Goal: Complete application form

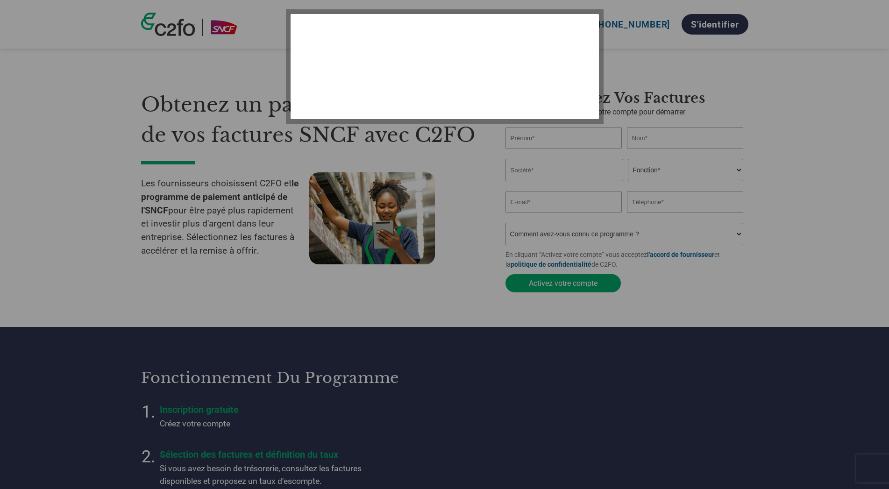
select select "fr-FR"
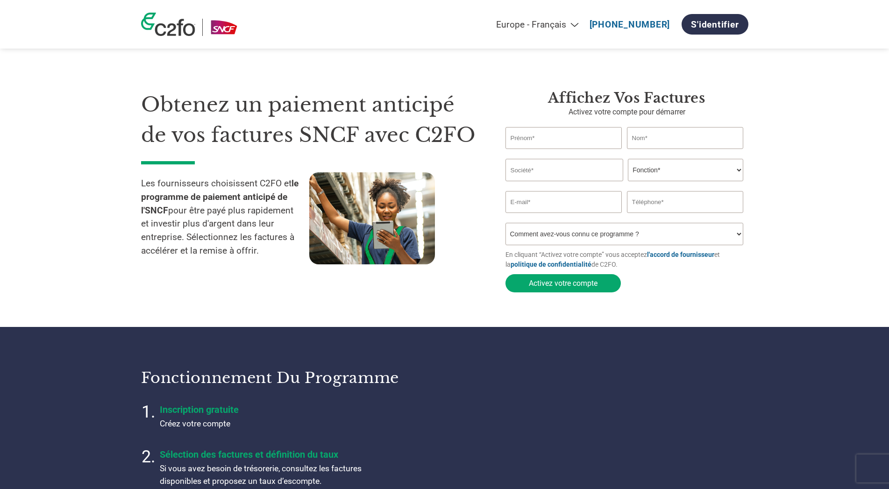
click at [531, 141] on input "text" at bounding box center [564, 138] width 117 height 22
click at [713, 23] on link "S'identifier" at bounding box center [715, 24] width 66 height 21
click at [547, 137] on input "text" at bounding box center [564, 138] width 117 height 22
type input "n"
click at [547, 138] on input "n" at bounding box center [564, 138] width 117 height 22
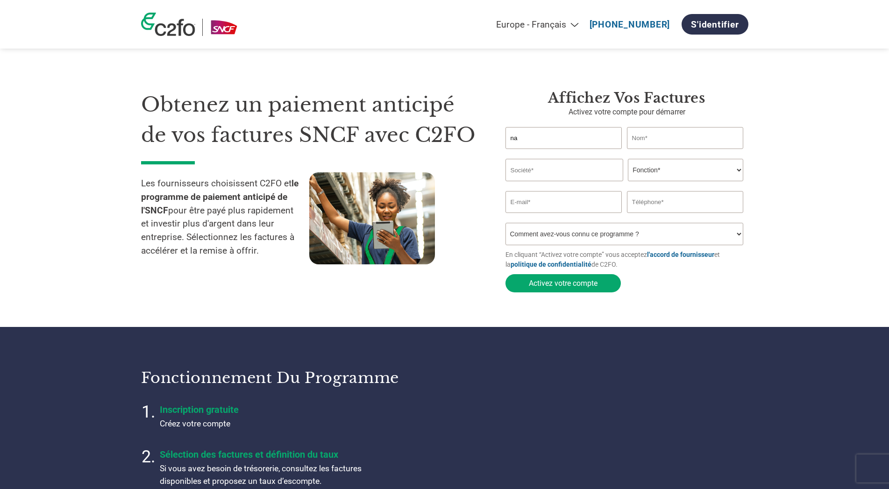
type input "n"
type input "NATHALIE"
type input "BOTTIN"
type input "FRANCE FIL INTERNATIONAL"
click at [628, 159] on select "Fonction* Directeur administratif et financier Responsable crédit Contrôleur de…" at bounding box center [685, 170] width 115 height 22
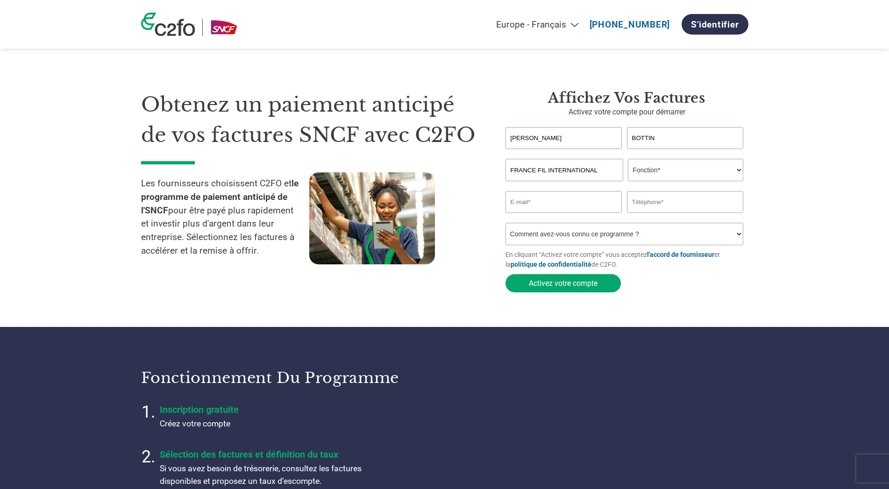
select select "OTHER"
click option "Autre" at bounding box center [0, 0] width 0 height 0
click at [557, 208] on input "email" at bounding box center [564, 202] width 117 height 22
type input "nathalie.bottin@francefil.com"
click at [632, 203] on input "text" at bounding box center [685, 202] width 117 height 22
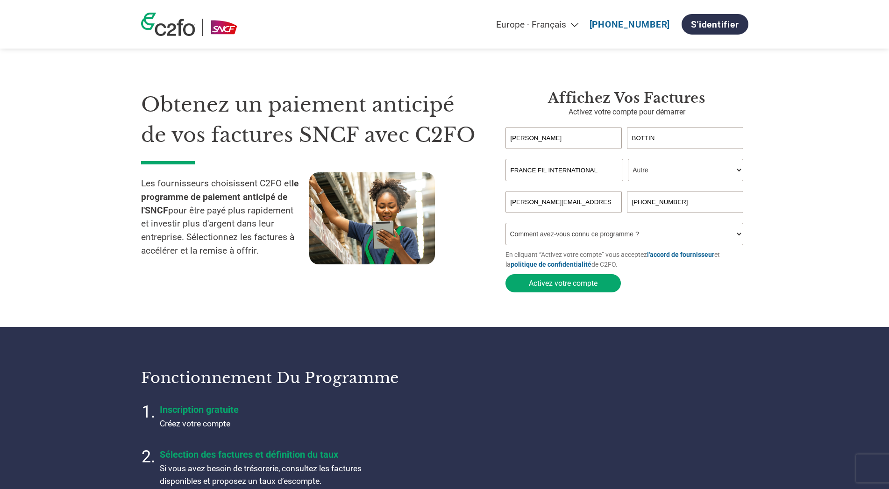
type input "02.41.38.13.23"
click at [506, 223] on select "Comment avez-vous connu ce programme ? Par courrier Par e-mail Sur les réseaux …" at bounding box center [625, 234] width 238 height 22
select select "Email"
click option "Par e-mail" at bounding box center [0, 0] width 0 height 0
click at [638, 205] on input "02.41.38.13.23" at bounding box center [685, 202] width 117 height 22
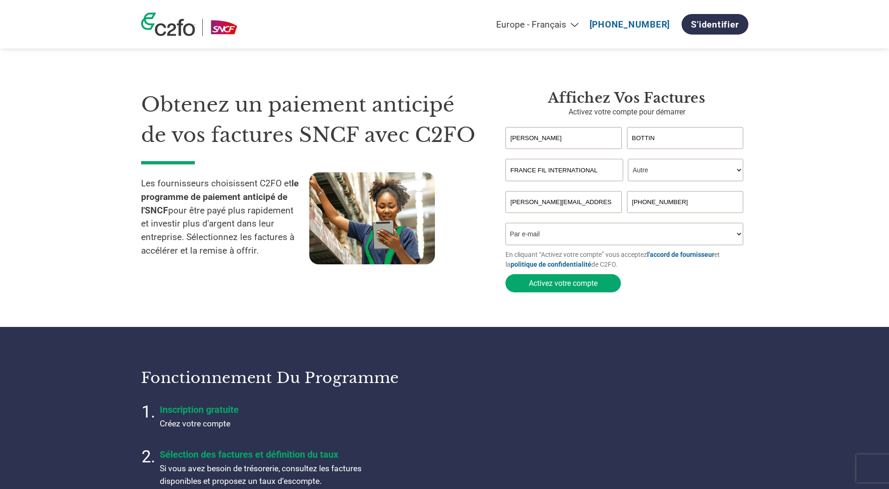
click at [645, 207] on input "0241.38.13.23" at bounding box center [685, 202] width 117 height 22
click at [651, 207] on input "024138.13.23" at bounding box center [685, 202] width 117 height 22
click at [658, 205] on input "02413813.23" at bounding box center [685, 202] width 117 height 22
type input "0241381323"
click at [681, 284] on form "NATHALIE BOTTIN Invalid first name or first name is too long Invalid last name …" at bounding box center [627, 212] width 243 height 170
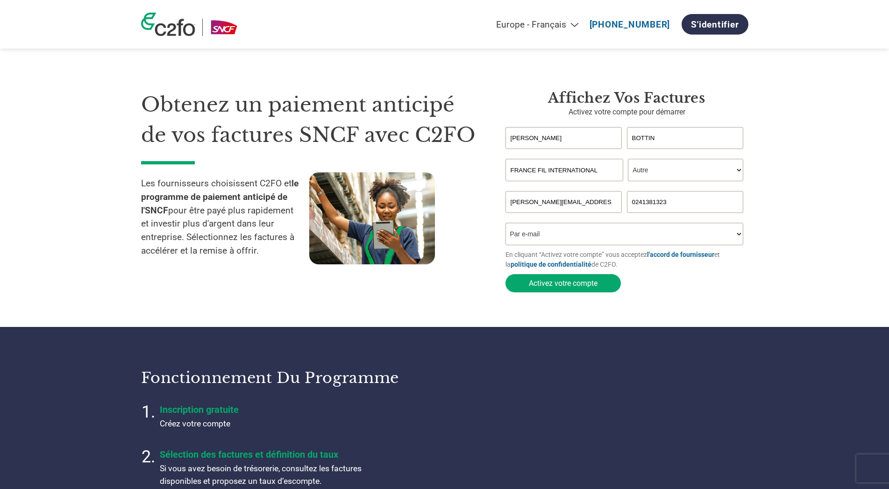
click at [628, 159] on select "Fonction* Directeur administratif et financier Responsable crédit Contrôleur de…" at bounding box center [685, 170] width 115 height 22
click option "Autre" at bounding box center [0, 0] width 0 height 0
click at [560, 289] on button "Activez votre compte" at bounding box center [563, 283] width 115 height 18
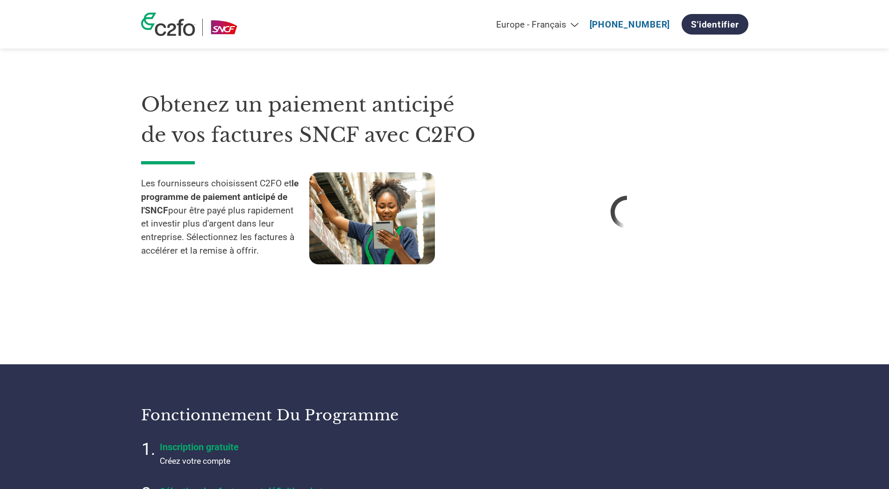
select select "fr-FR"
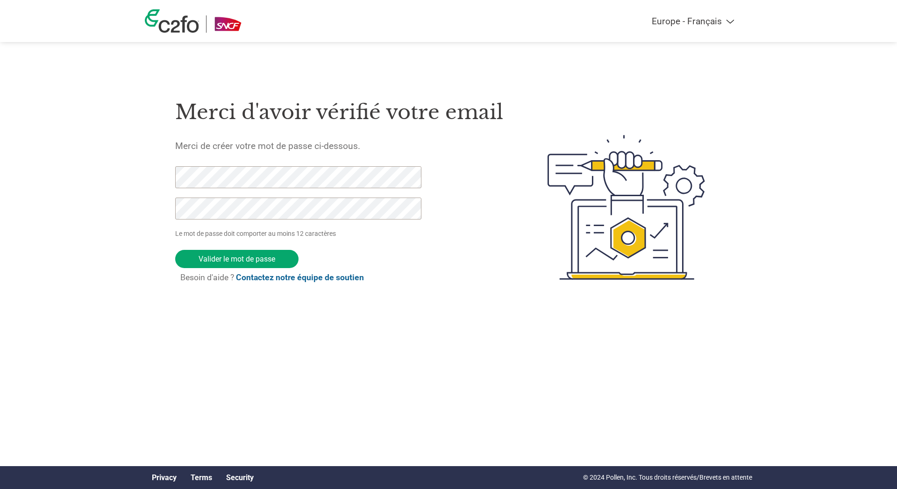
select select "fr-FR"
click at [250, 269] on input "Valider le mot de passe" at bounding box center [236, 260] width 123 height 18
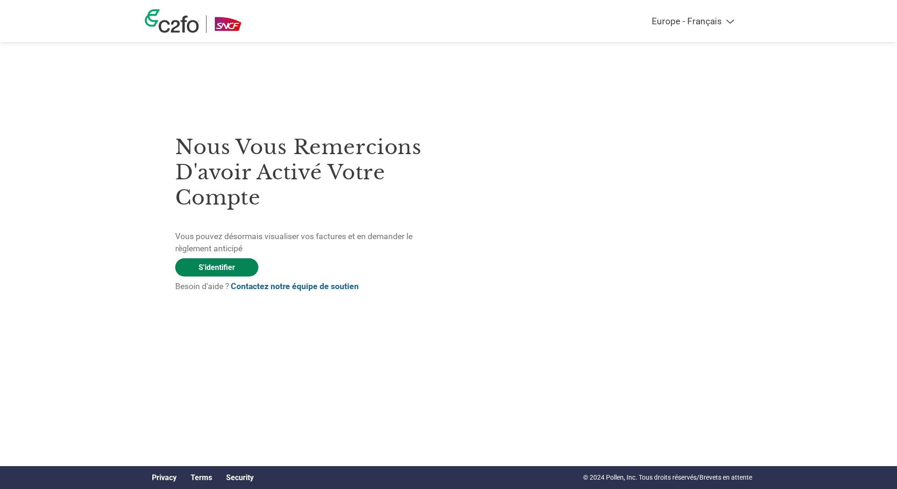
click at [229, 270] on link "S'identifier" at bounding box center [216, 267] width 83 height 18
